Goal: Communication & Community: Connect with others

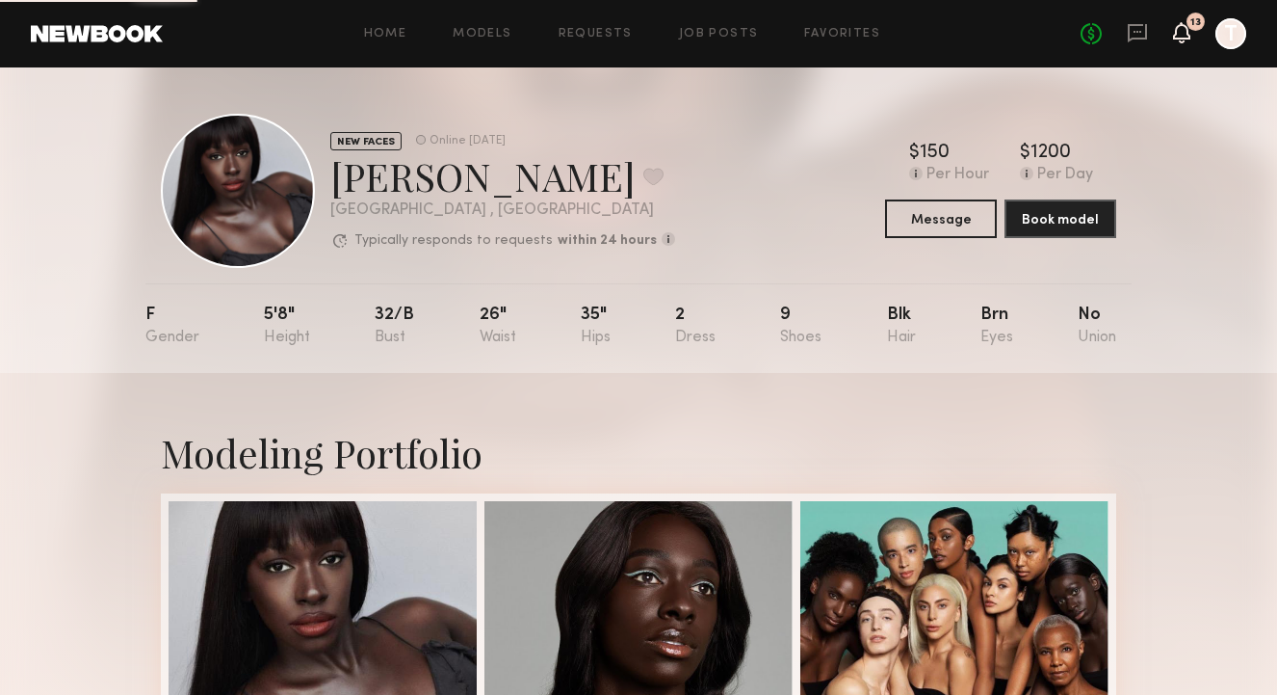
click at [1183, 32] on icon at bounding box center [1181, 31] width 15 height 13
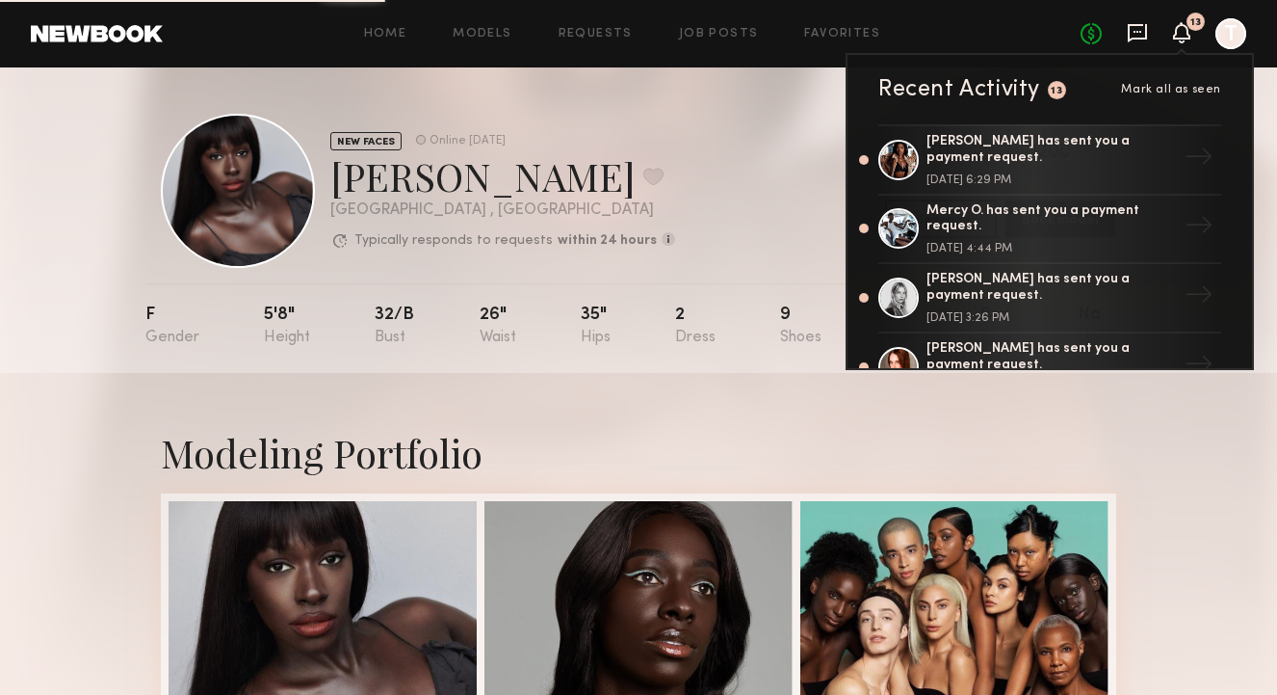
click at [1135, 38] on icon at bounding box center [1137, 33] width 19 height 18
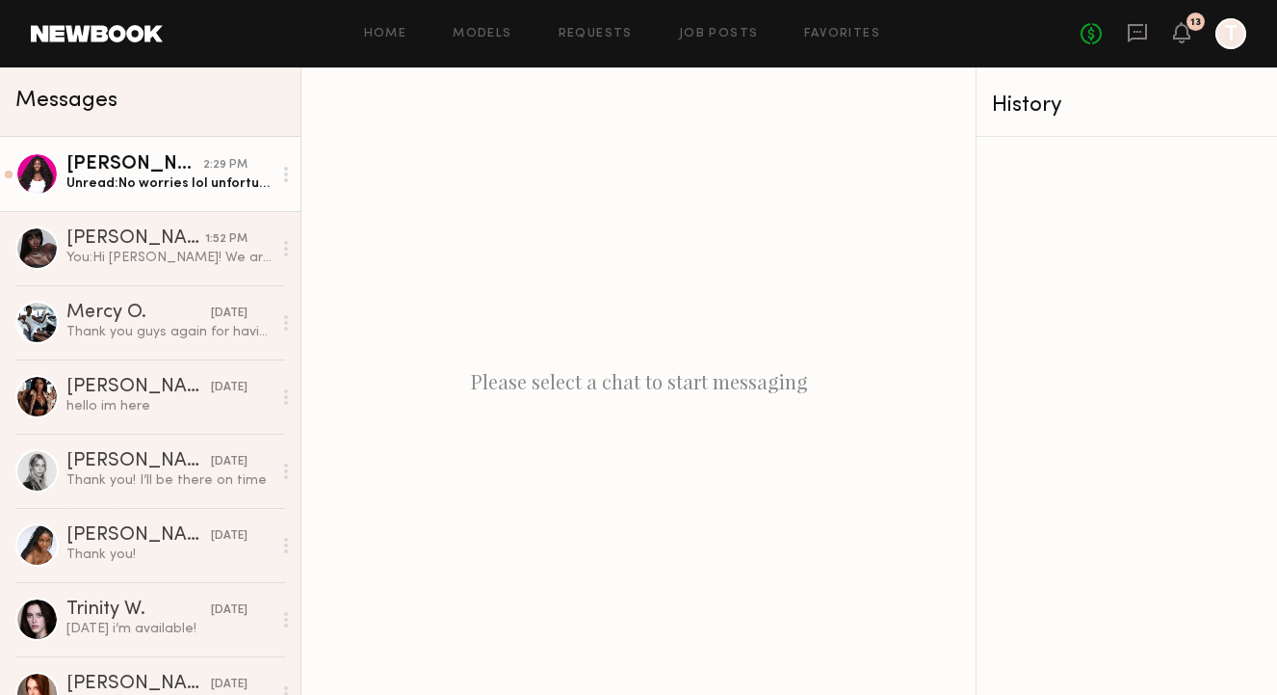
click at [178, 163] on div "[PERSON_NAME]" at bounding box center [134, 164] width 137 height 19
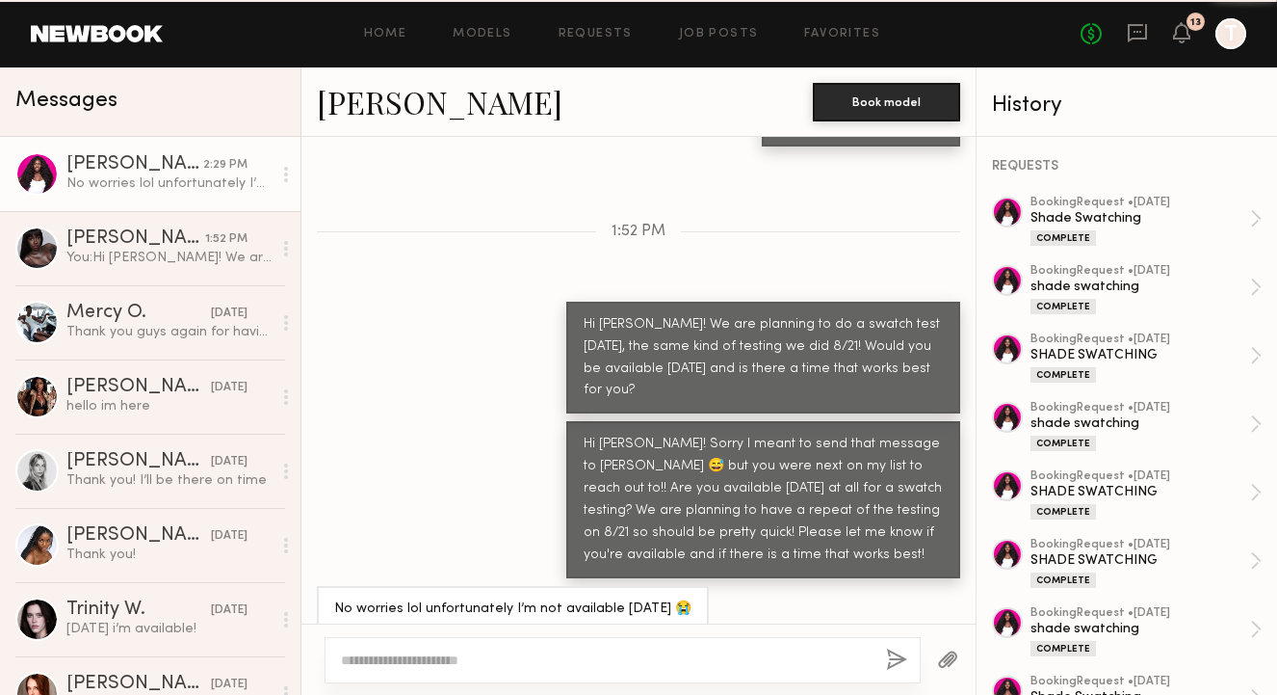
scroll to position [730, 0]
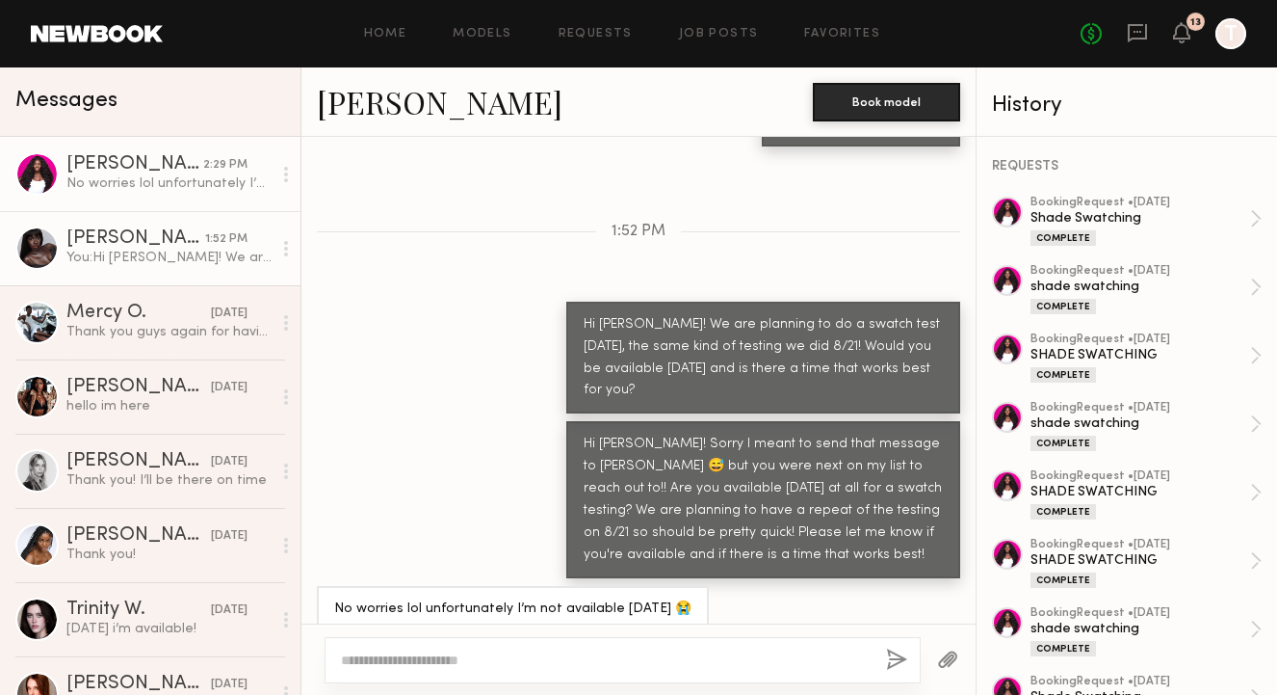
click at [202, 246] on div "[PERSON_NAME]" at bounding box center [135, 238] width 139 height 19
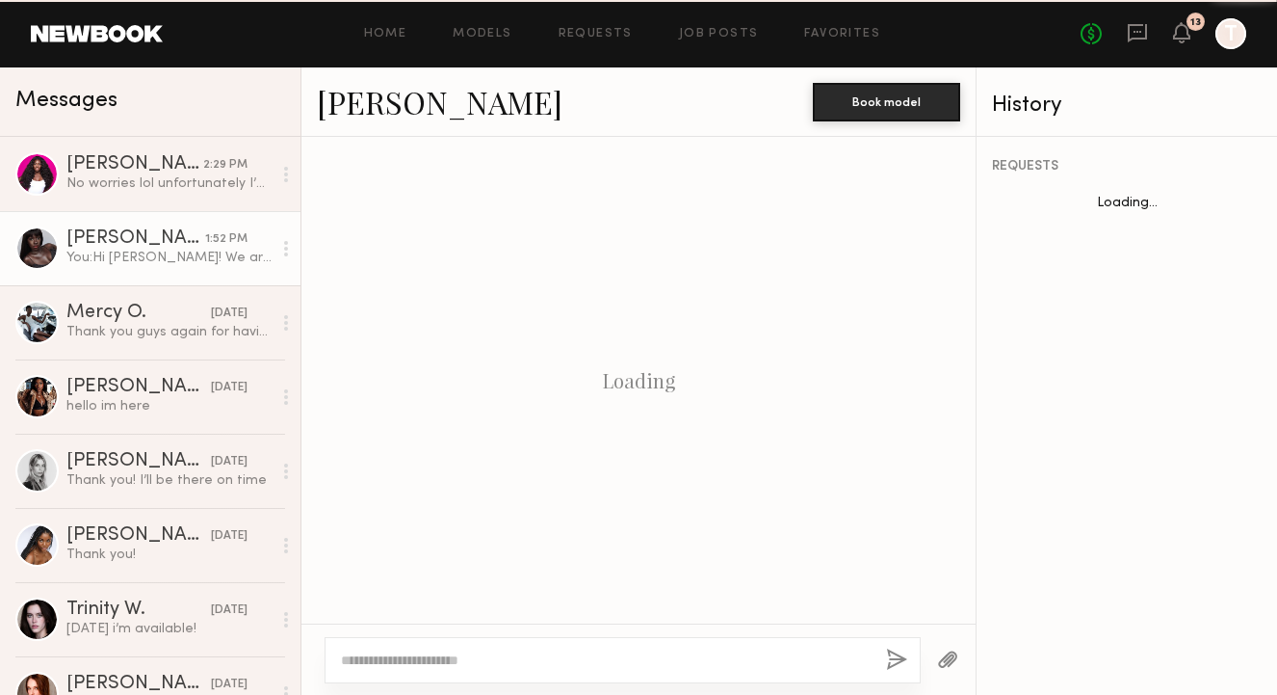
scroll to position [1224, 0]
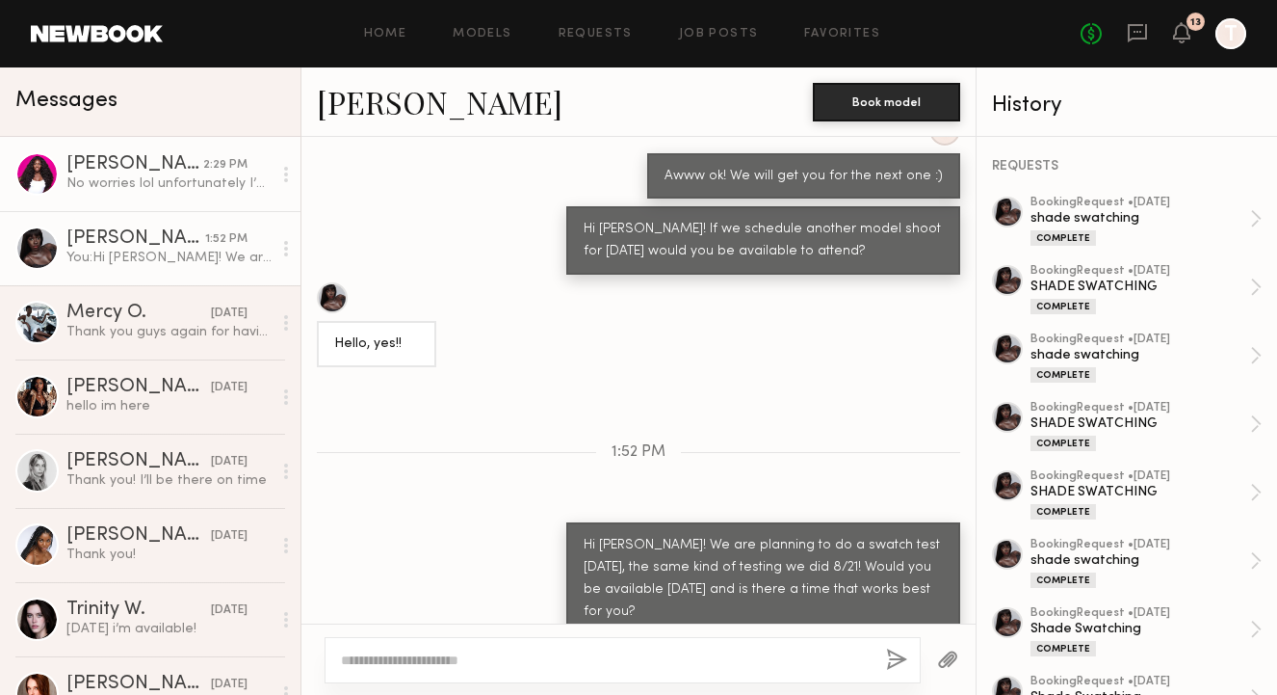
click at [161, 171] on div "[PERSON_NAME]" at bounding box center [134, 164] width 137 height 19
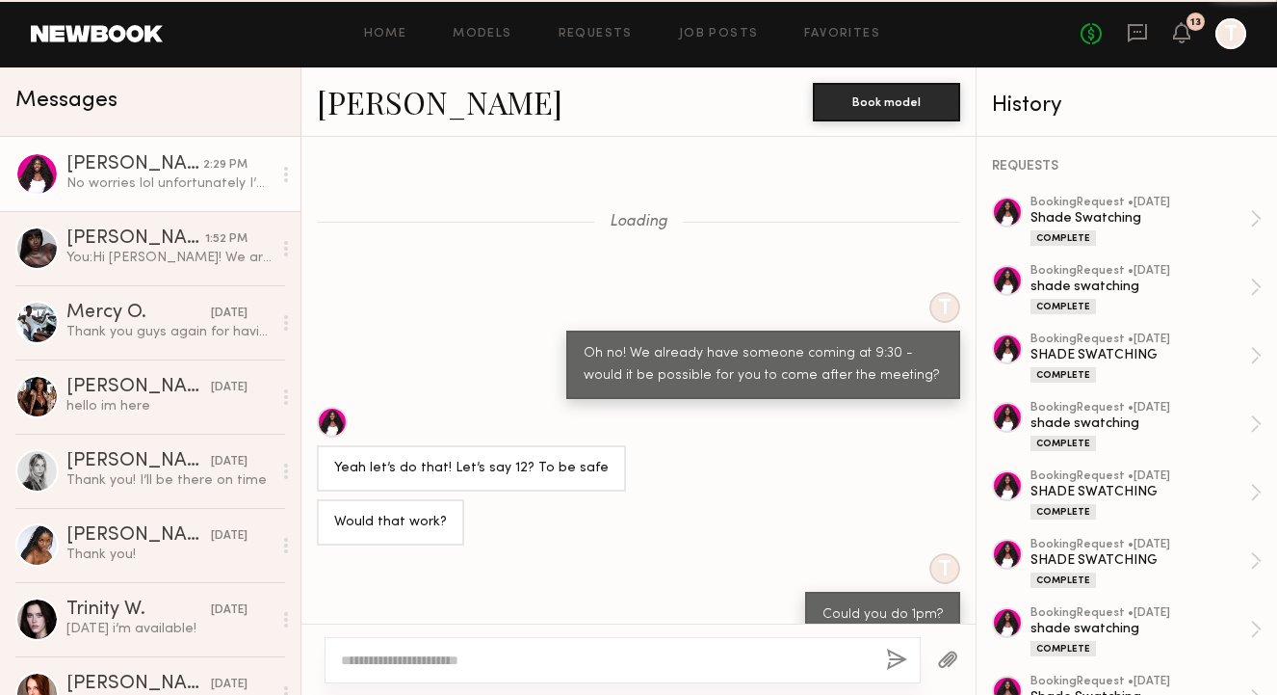
scroll to position [730, 0]
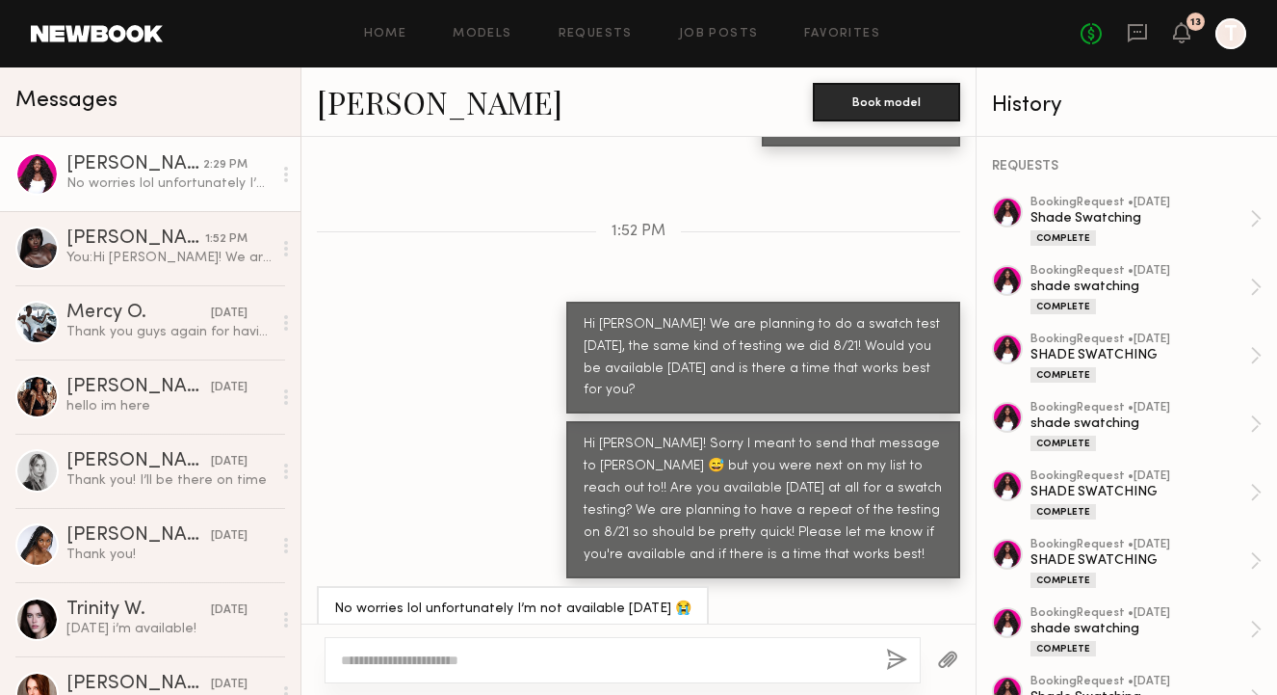
click at [389, 669] on textarea at bounding box center [606, 659] width 530 height 19
type textarea "*"
click at [590, 661] on textarea "**********" at bounding box center [606, 659] width 530 height 19
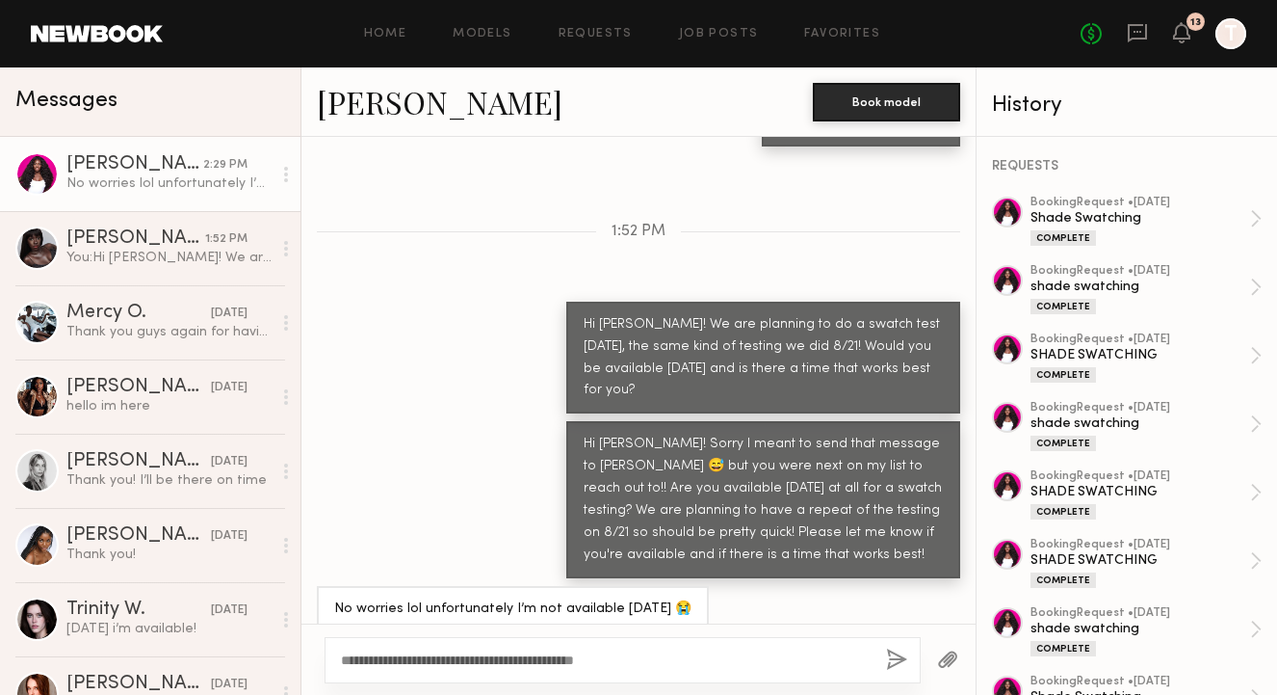
type textarea "**********"
click at [887, 658] on button "button" at bounding box center [896, 660] width 21 height 24
